Goal: Find specific page/section: Find specific page/section

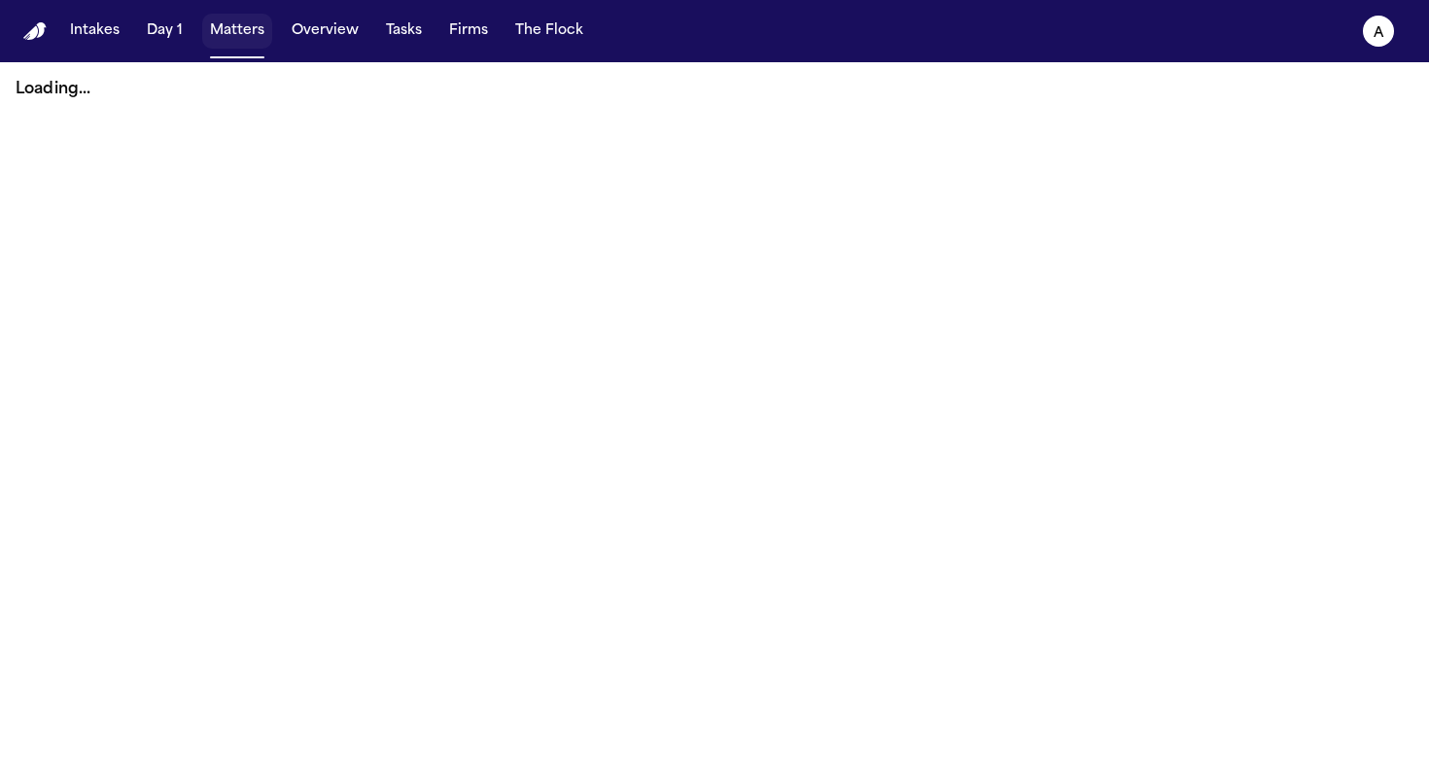
click at [251, 44] on button "Matters" at bounding box center [237, 31] width 70 height 35
click at [318, 33] on button "Overview" at bounding box center [325, 31] width 83 height 35
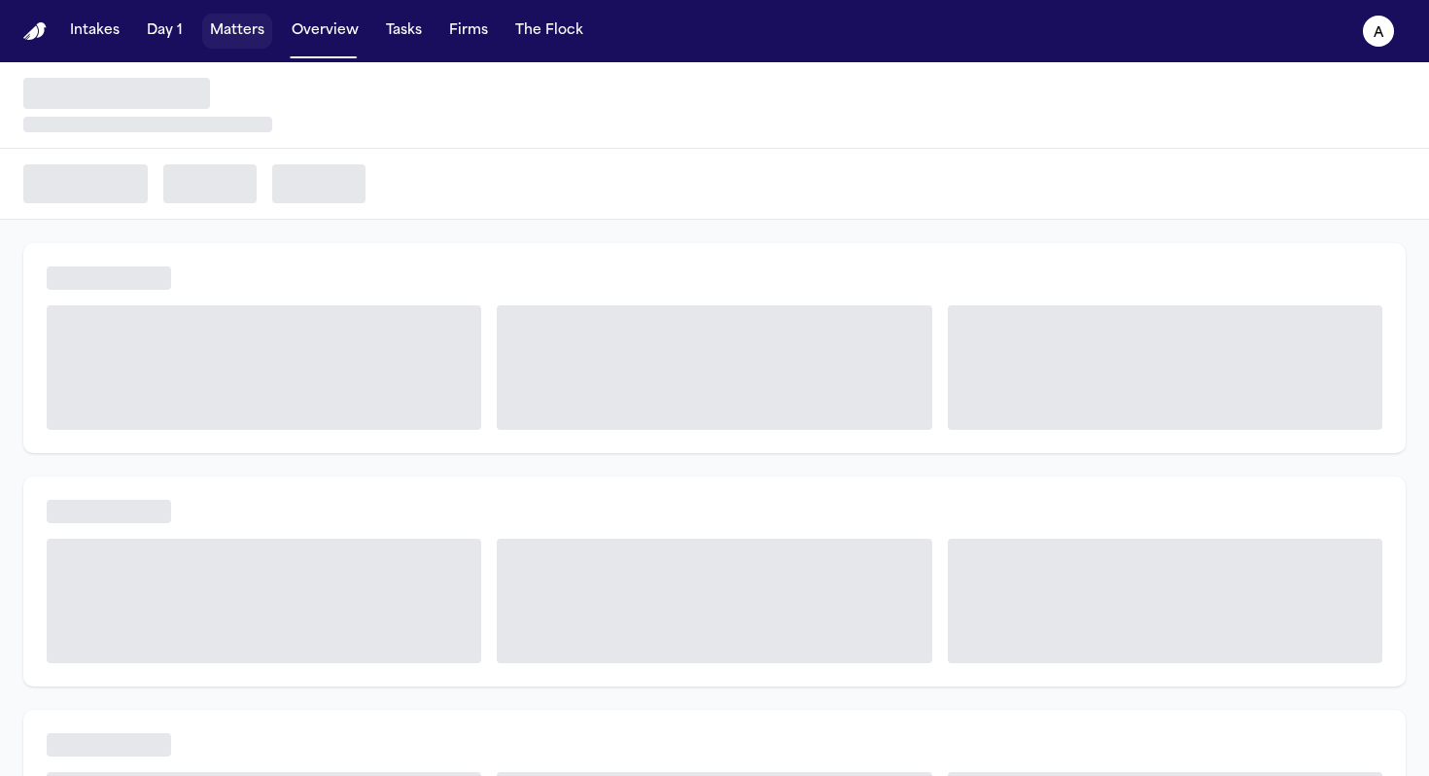
click at [256, 38] on button "Matters" at bounding box center [237, 31] width 70 height 35
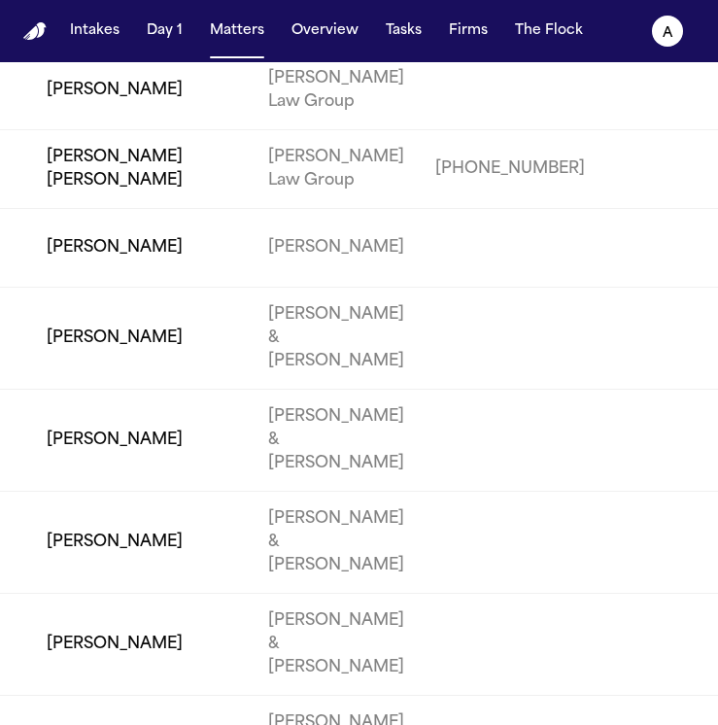
scroll to position [331, 0]
